Goal: Task Accomplishment & Management: Use online tool/utility

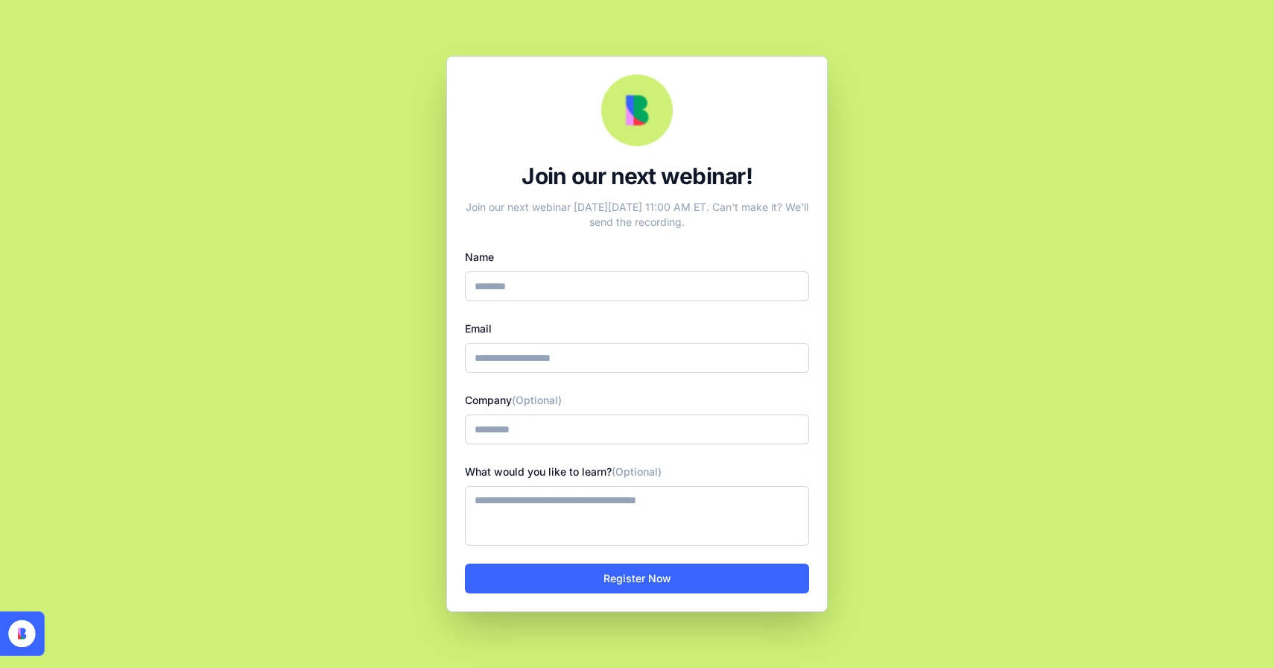
click at [647, 289] on input "Name" at bounding box center [637, 286] width 344 height 30
type input "**********"
click at [635, 440] on input "Company (Optional)" at bounding box center [637, 429] width 344 height 30
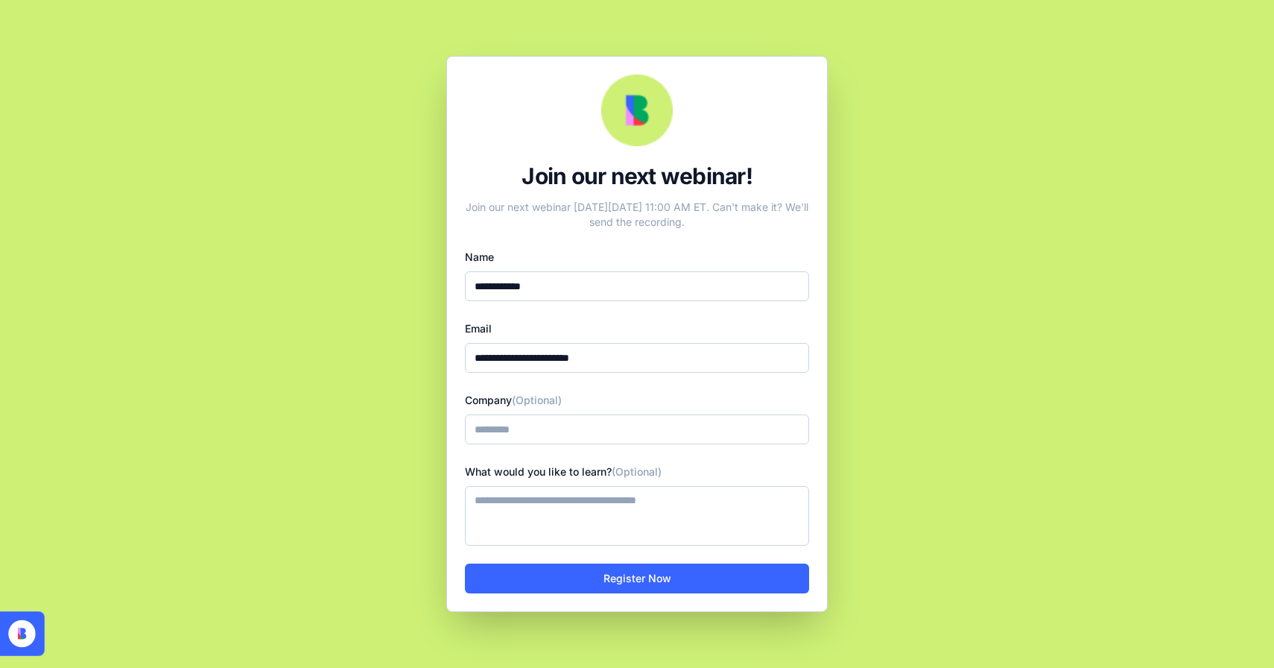
type input "**********"
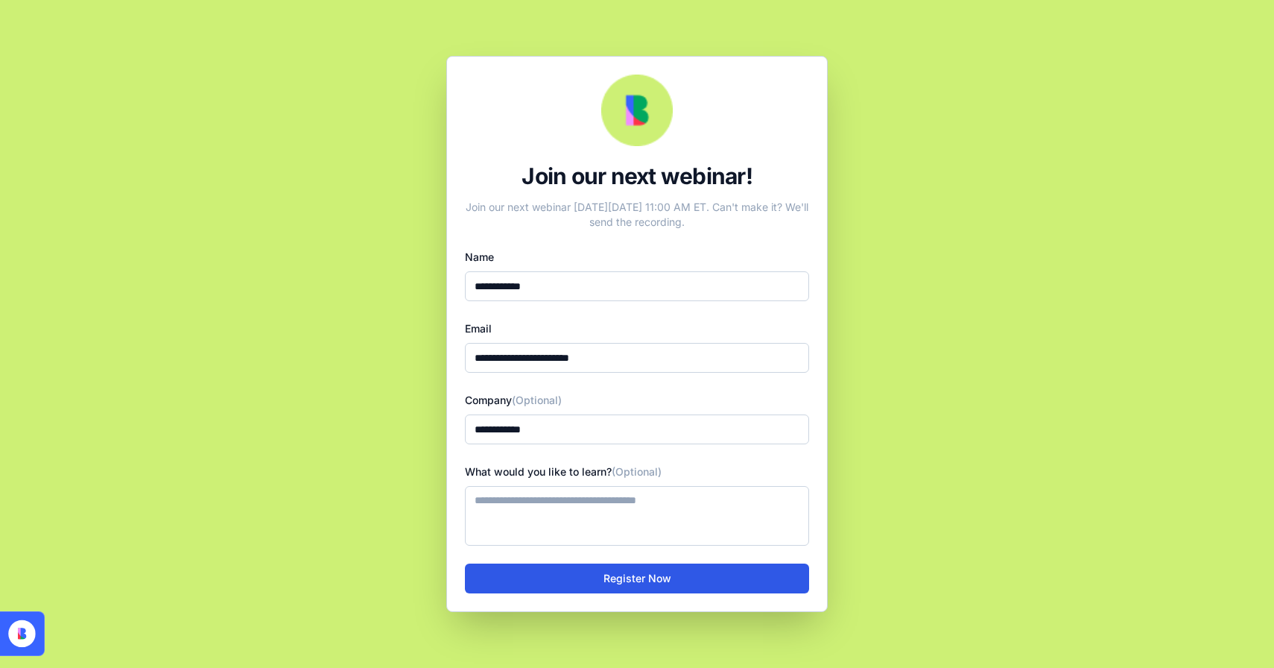
click at [667, 586] on button "Register Now" at bounding box center [637, 578] width 344 height 30
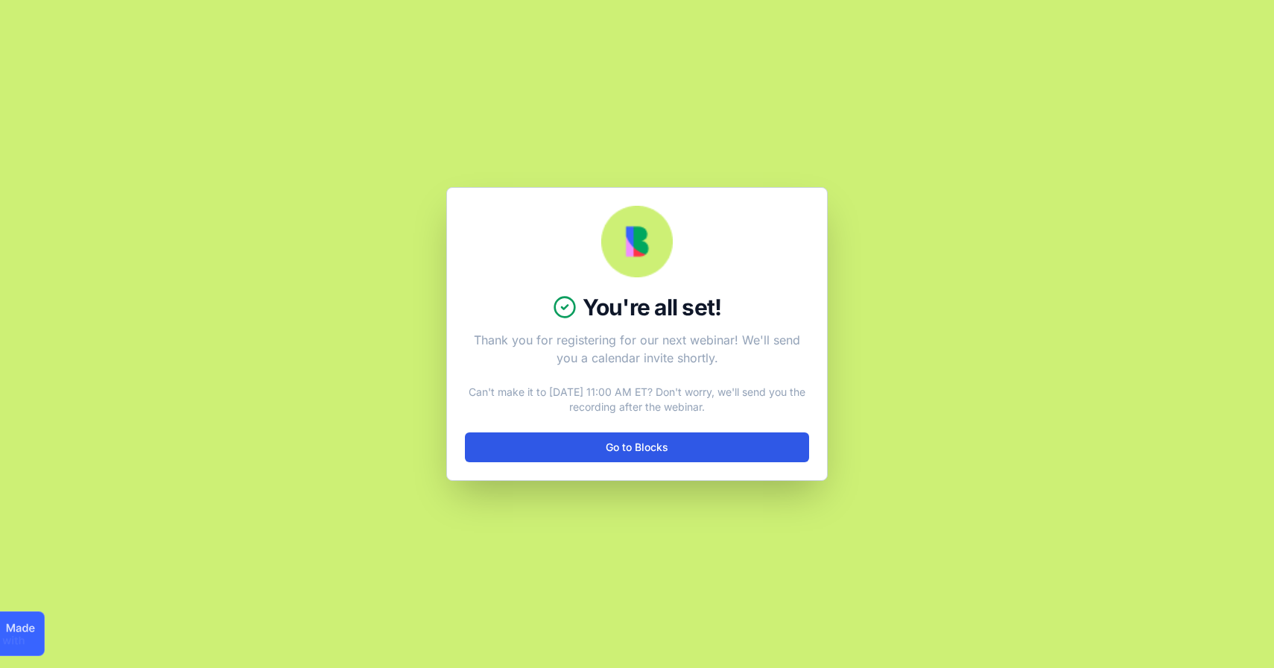
click at [756, 445] on link "Go to Blocks" at bounding box center [637, 447] width 344 height 30
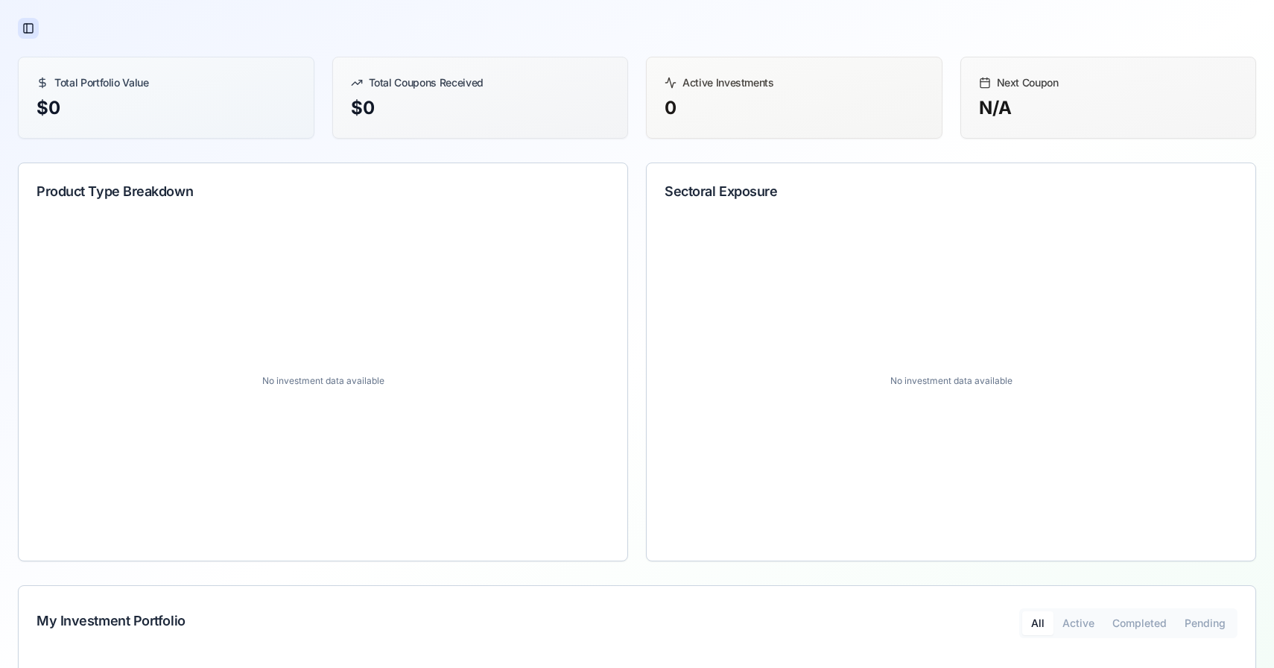
click at [31, 32] on button "Toggle Sidebar" at bounding box center [28, 28] width 21 height 21
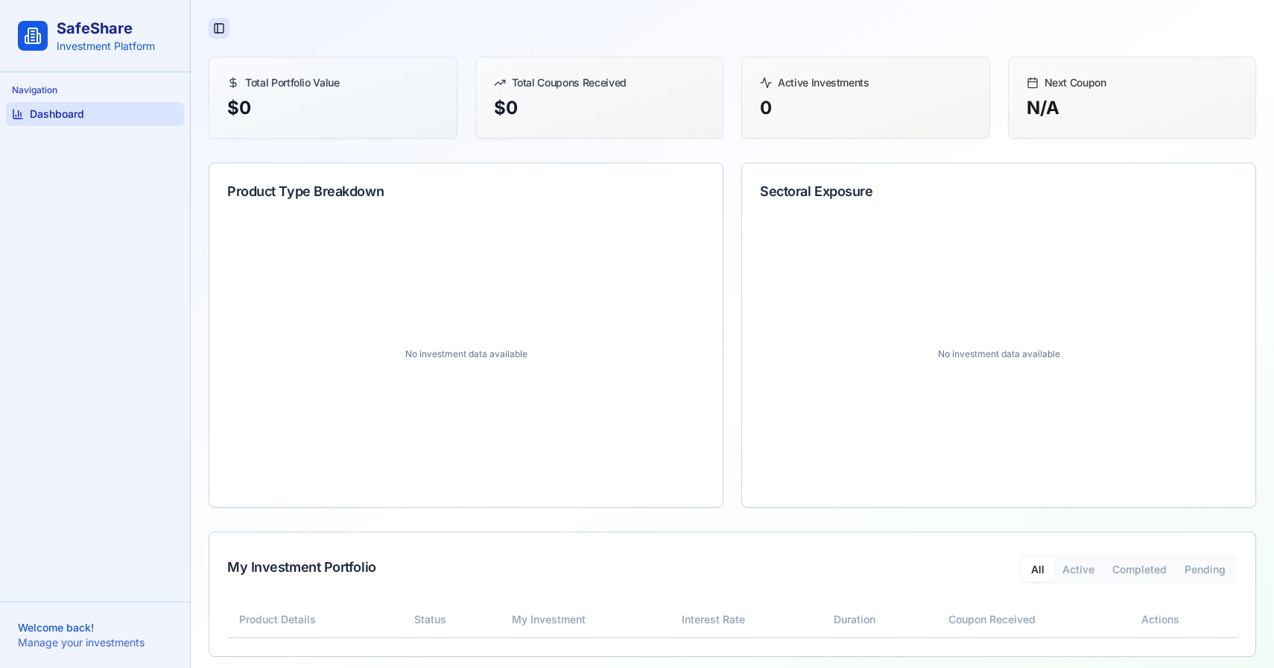
click at [213, 33] on button "Toggle Sidebar" at bounding box center [219, 28] width 21 height 21
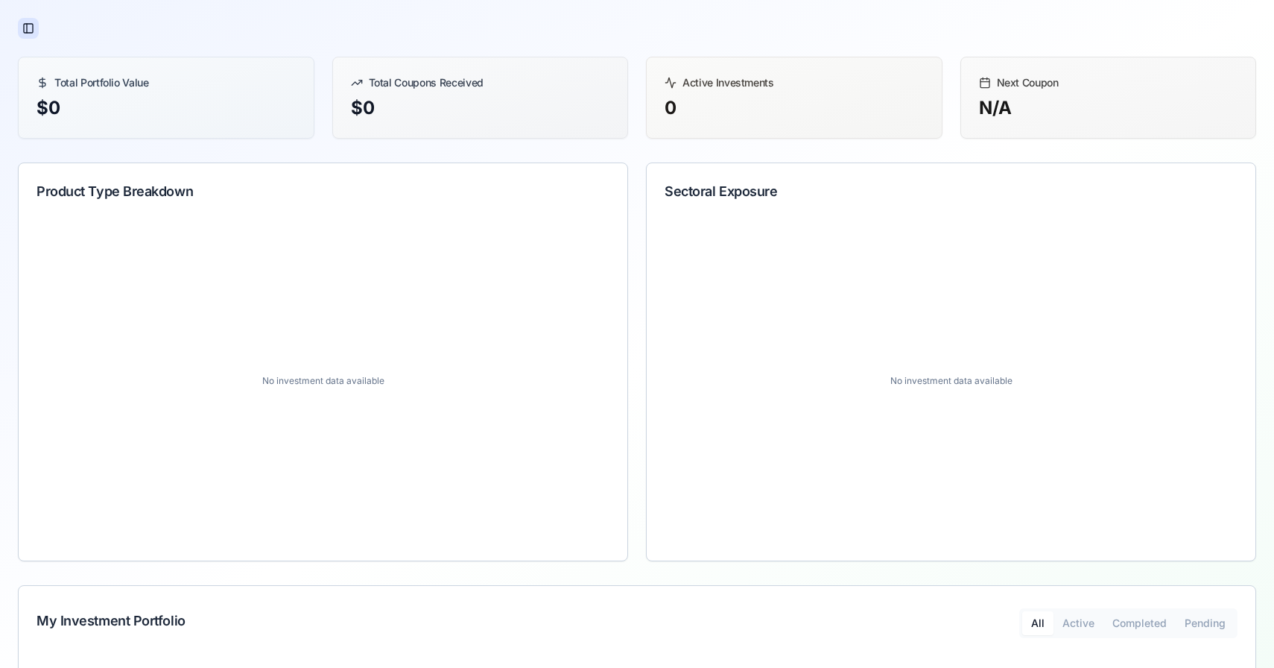
click at [25, 22] on button "Toggle Sidebar" at bounding box center [28, 28] width 21 height 21
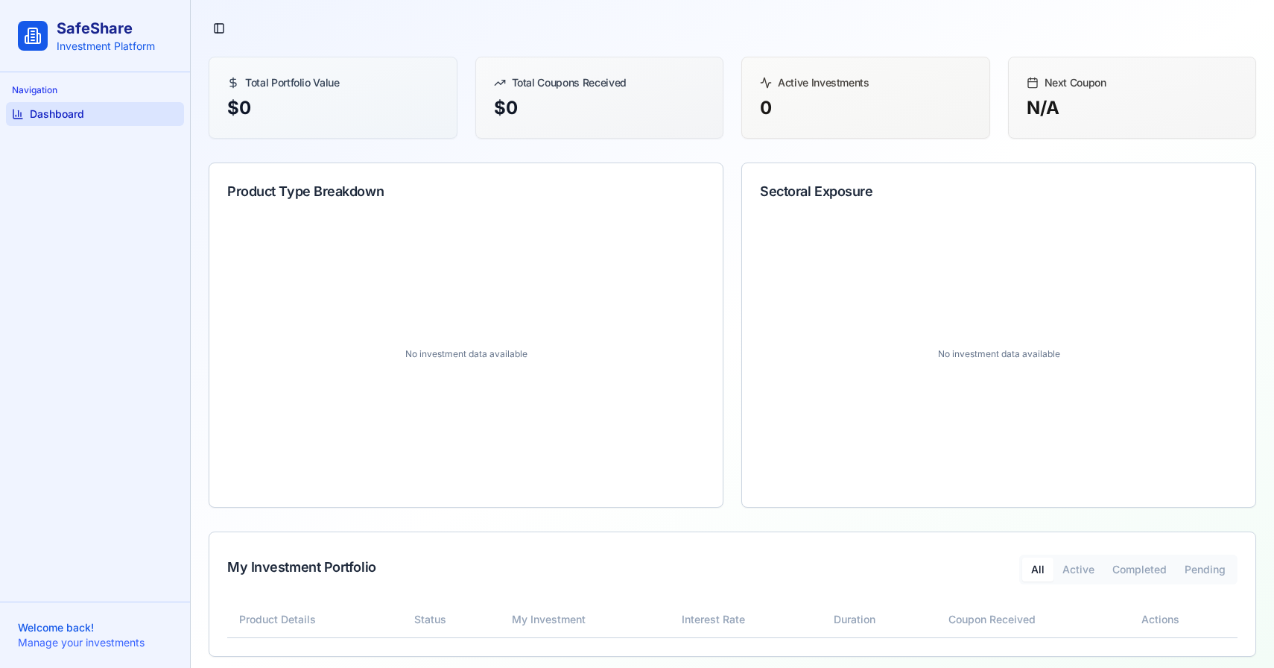
click at [125, 48] on p "Investment Platform" at bounding box center [106, 46] width 98 height 15
click at [66, 107] on span "Dashboard" at bounding box center [57, 114] width 54 height 15
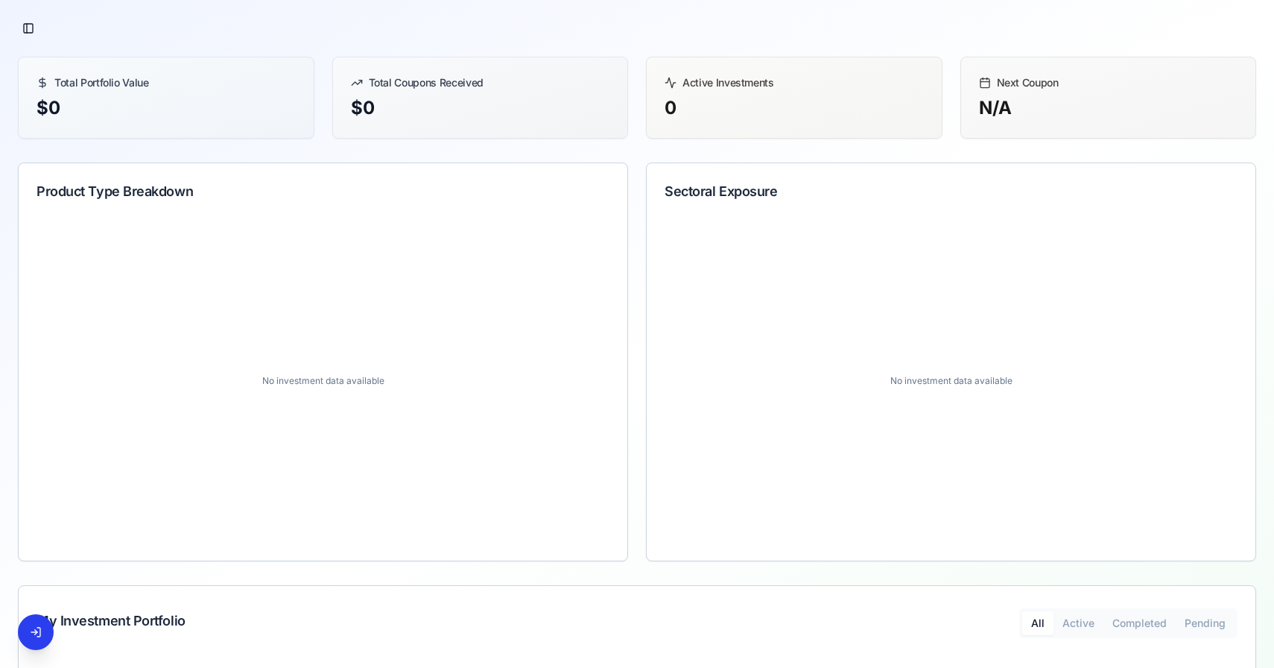
click at [38, 627] on button at bounding box center [36, 632] width 36 height 36
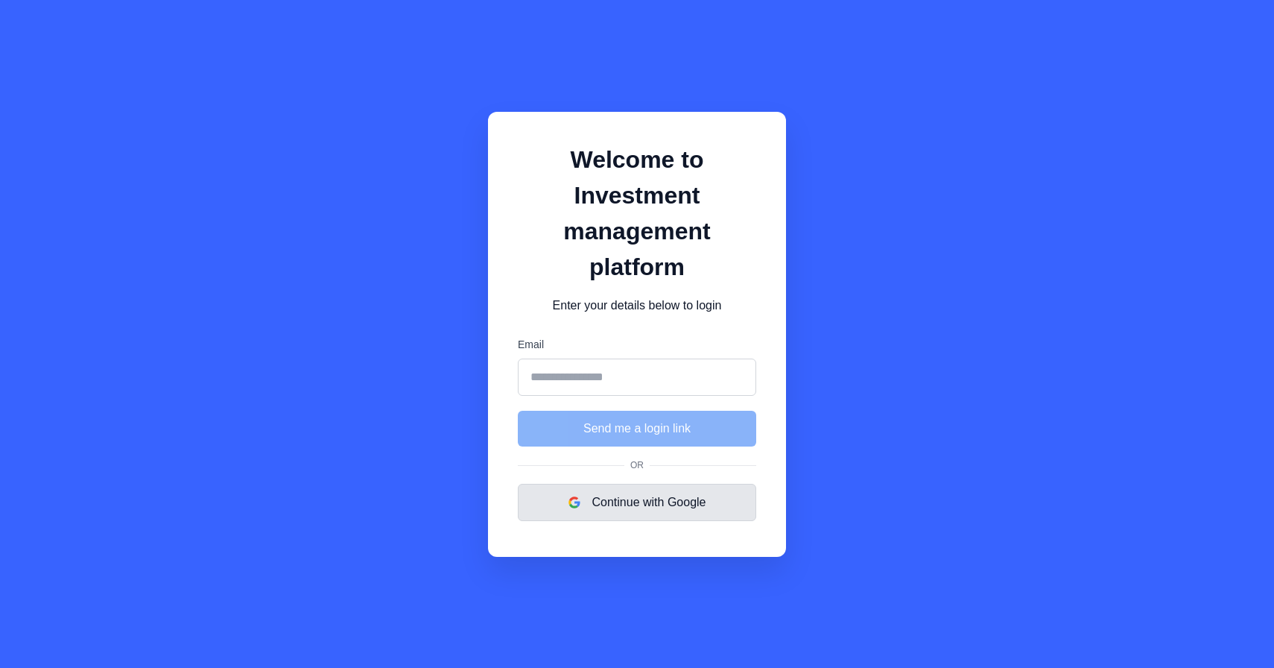
click at [591, 497] on button "Continue with Google" at bounding box center [637, 502] width 238 height 37
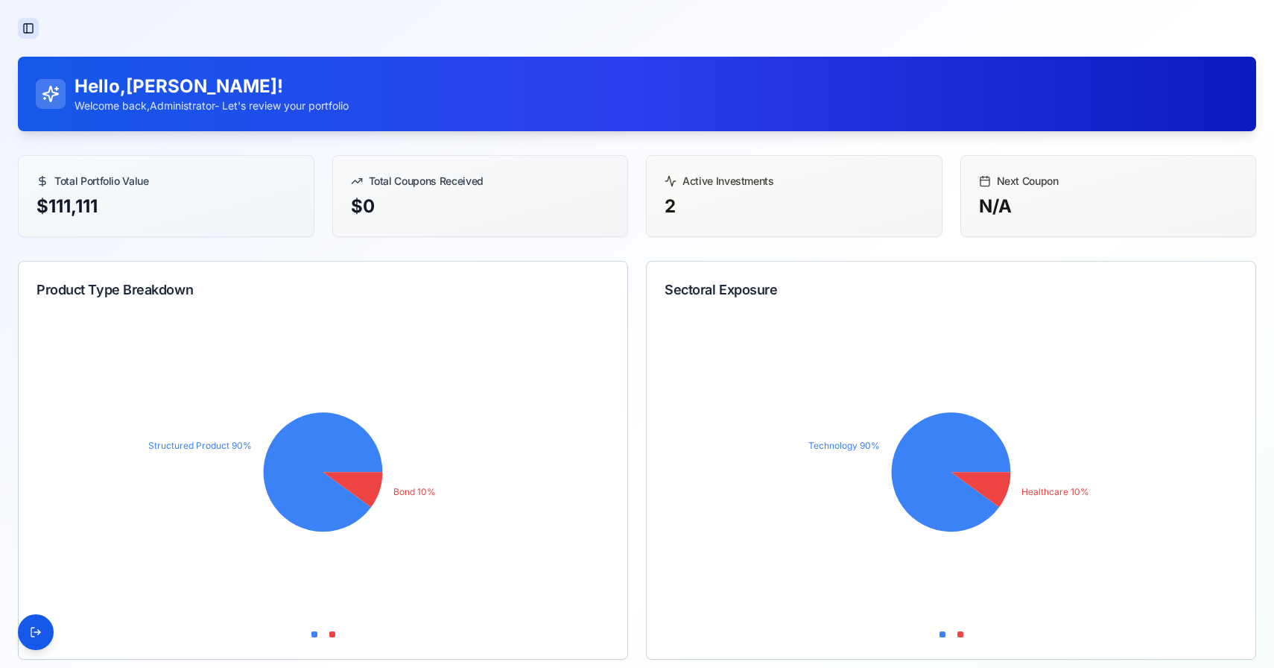
click at [33, 29] on button "Toggle Sidebar" at bounding box center [28, 28] width 21 height 21
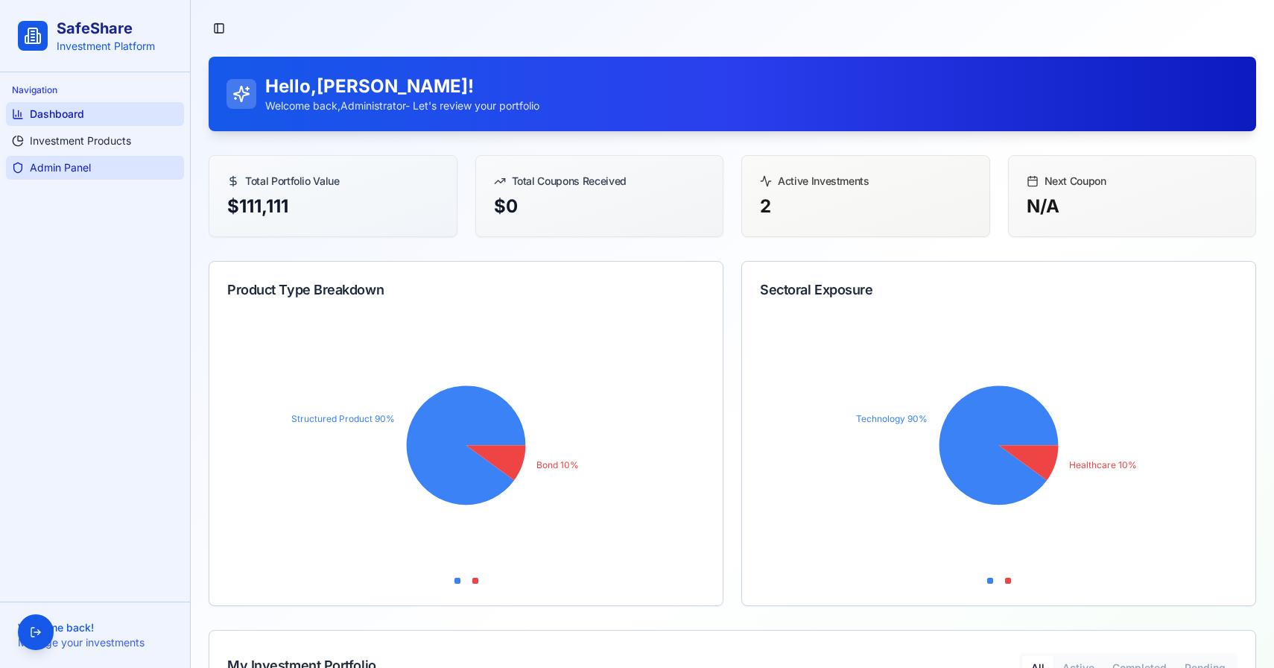
click at [66, 166] on span "Admin Panel" at bounding box center [60, 167] width 61 height 15
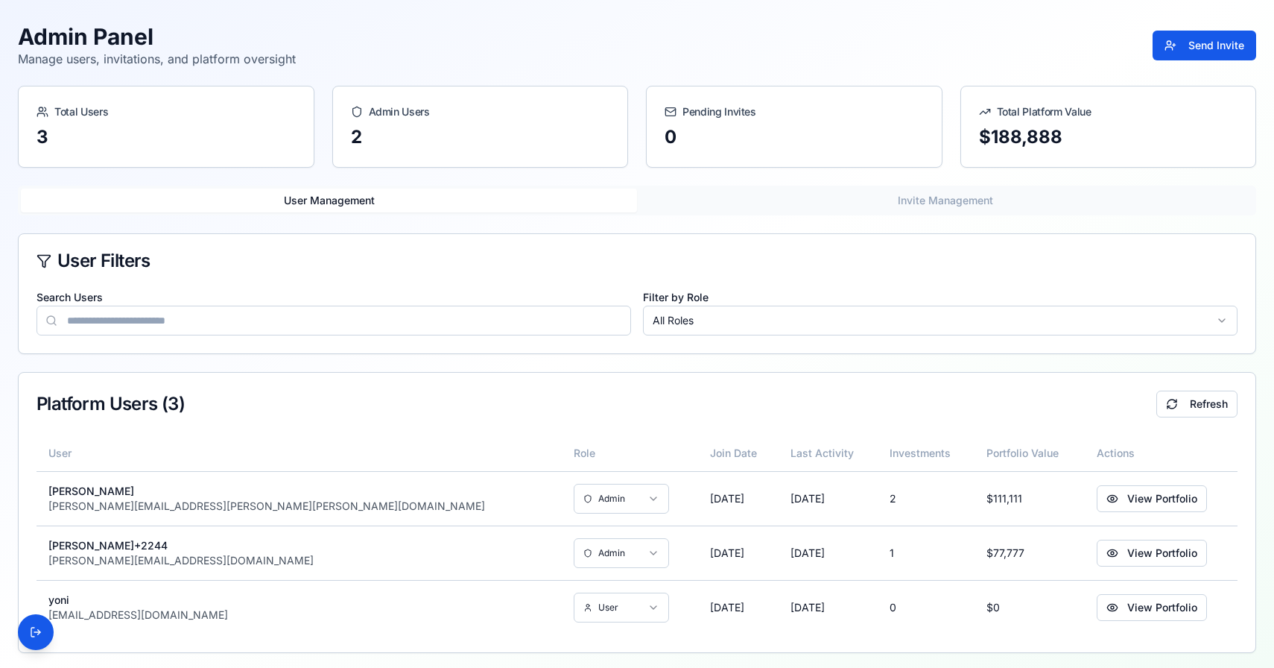
scroll to position [36, 0]
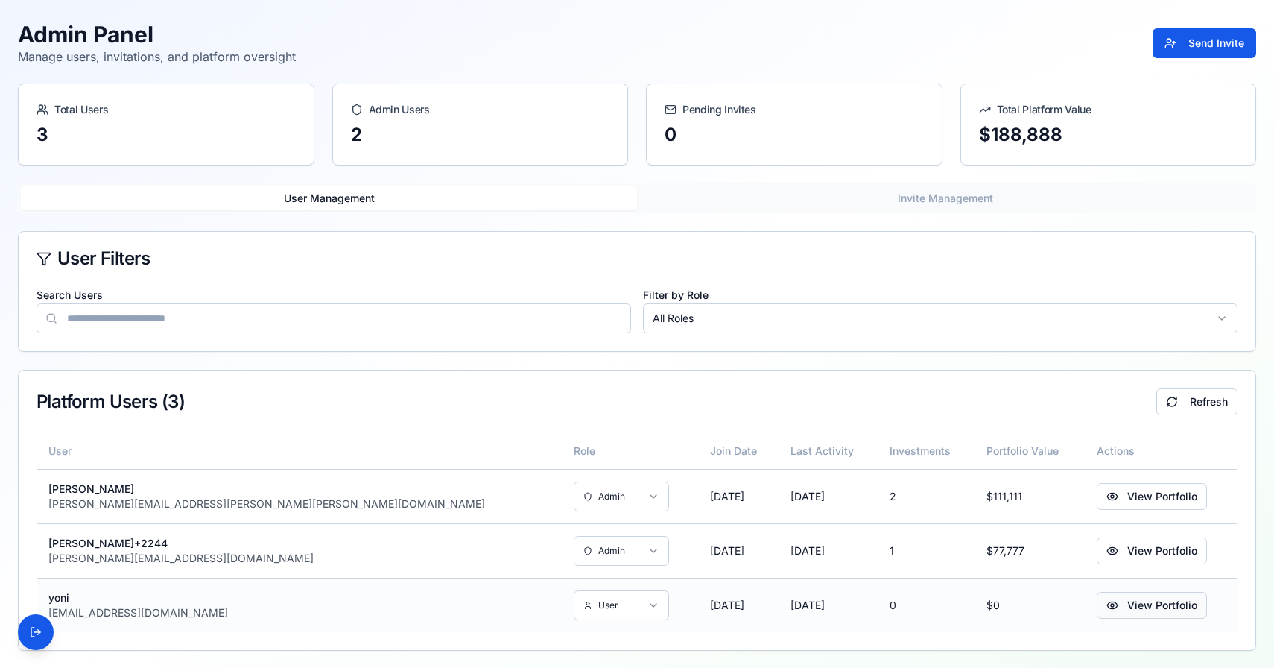
click at [1097, 608] on button "View Portfolio" at bounding box center [1152, 605] width 110 height 27
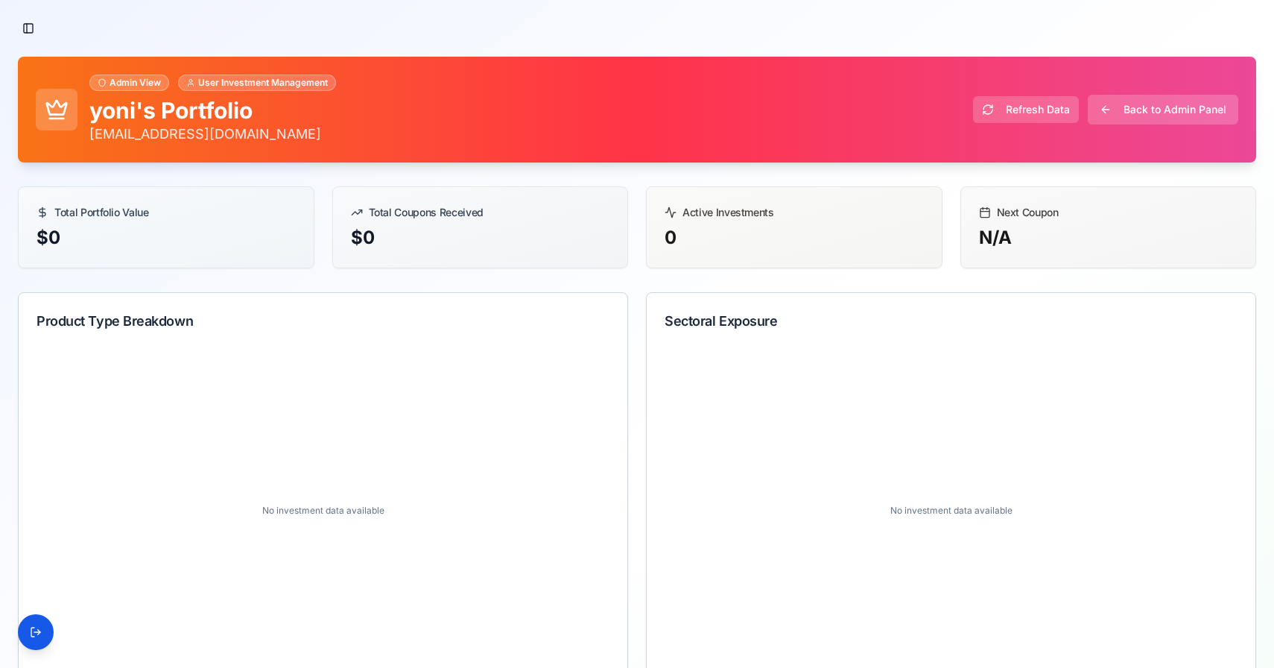
scroll to position [261, 0]
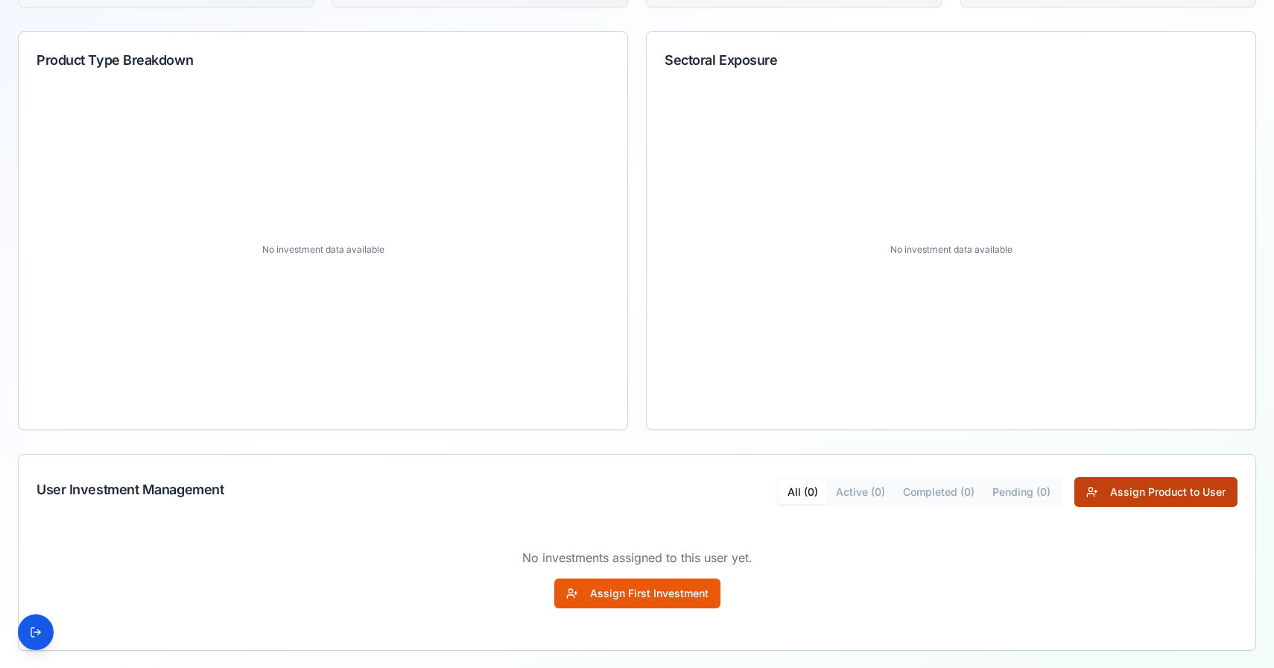
click at [1136, 491] on button "Assign Product to User" at bounding box center [1155, 492] width 163 height 30
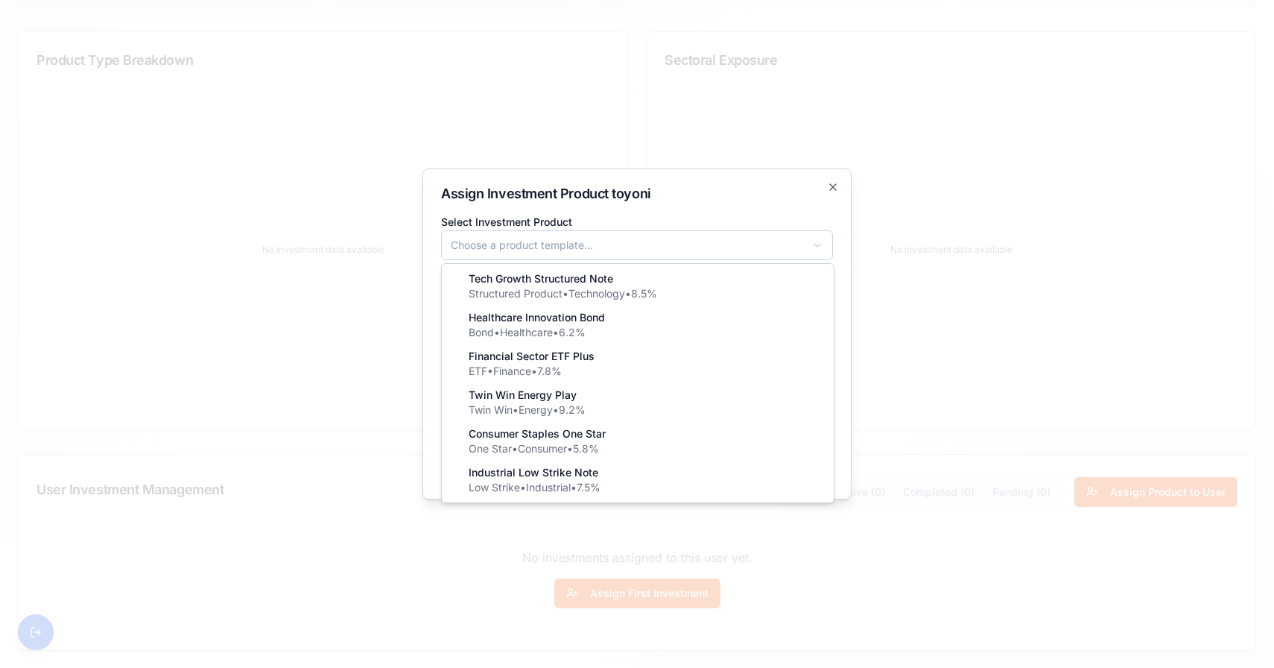
click at [698, 246] on body "**********" at bounding box center [637, 203] width 1274 height 929
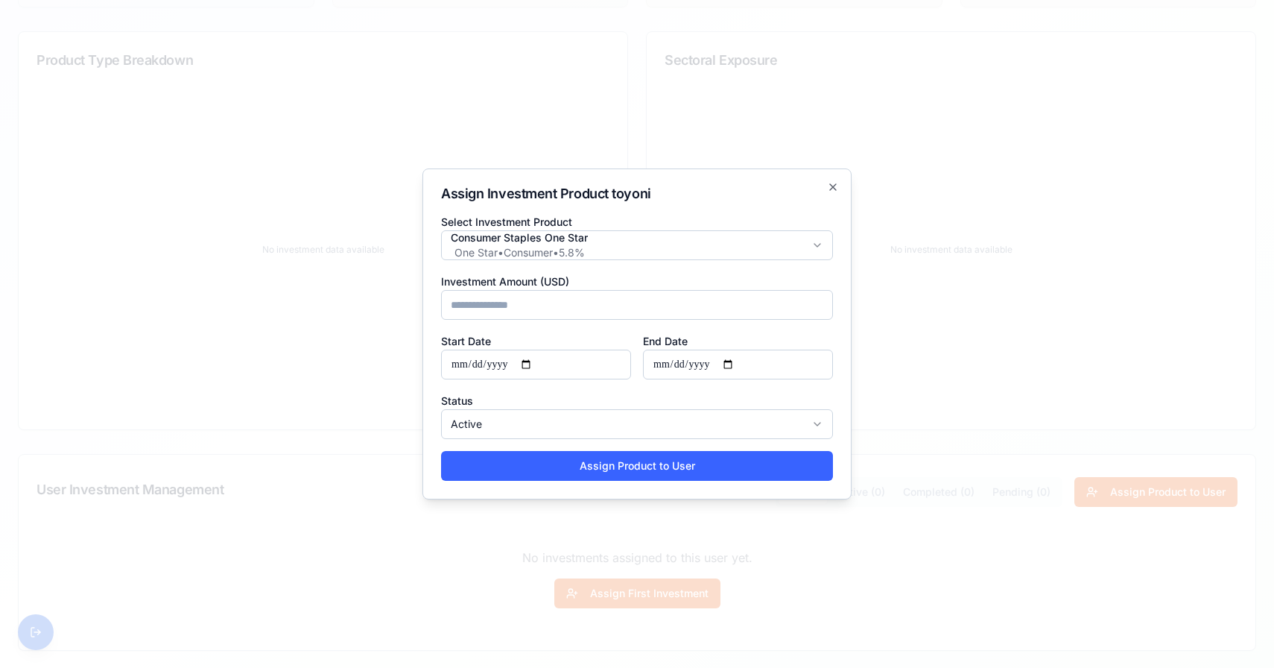
click at [656, 307] on input "Investment Amount (USD)" at bounding box center [637, 305] width 392 height 30
type input "*****"
click at [610, 460] on button "Assign Product to User" at bounding box center [637, 466] width 392 height 30
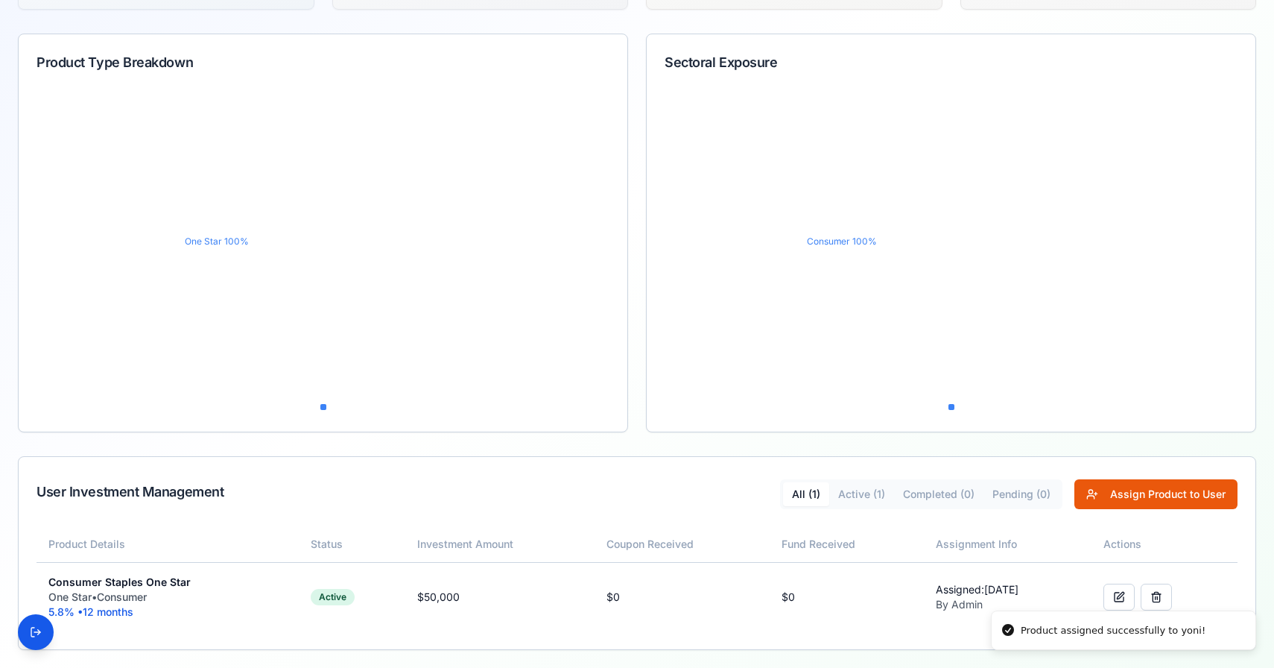
scroll to position [259, 0]
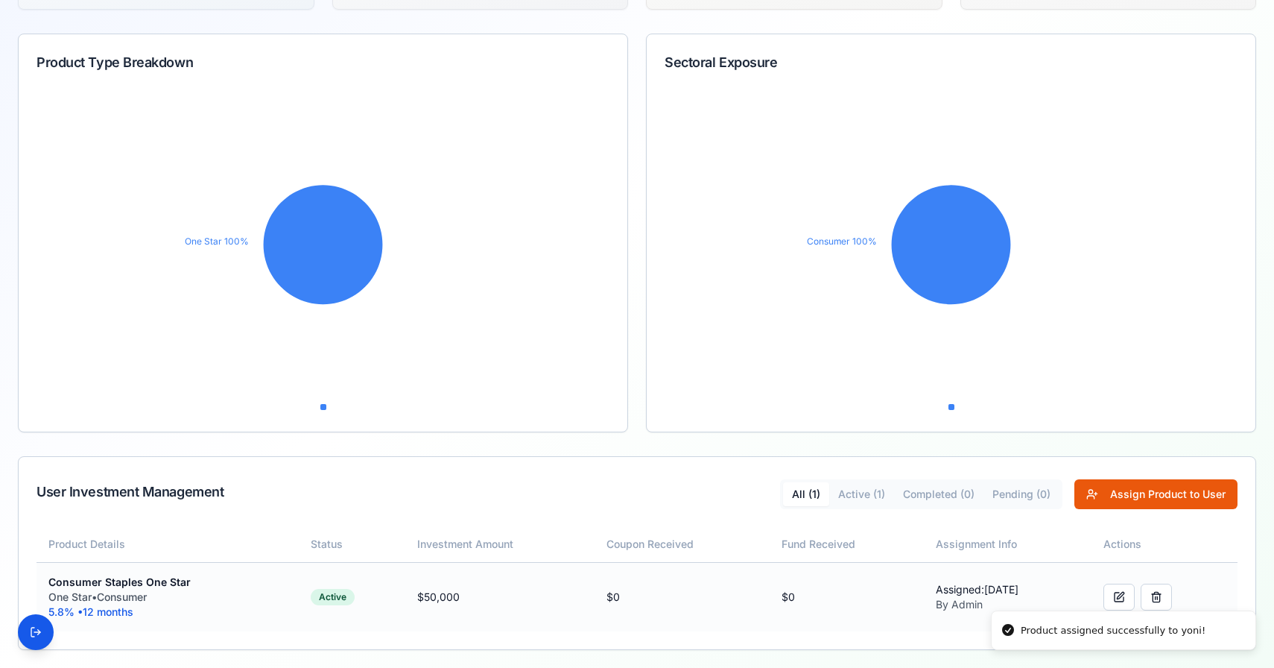
click at [147, 583] on div "Consumer Staples One Star" at bounding box center [167, 581] width 238 height 15
click at [124, 584] on div "Consumer Staples One Star" at bounding box center [167, 581] width 238 height 15
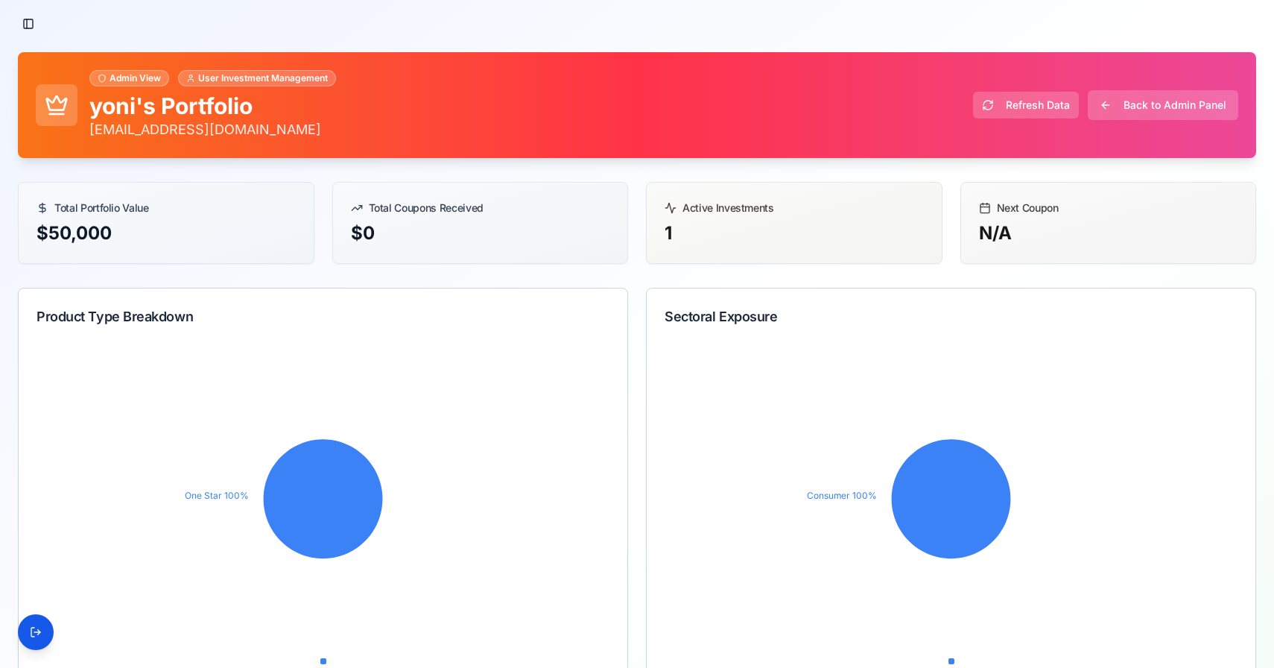
scroll to position [0, 0]
